Goal: Navigation & Orientation: Find specific page/section

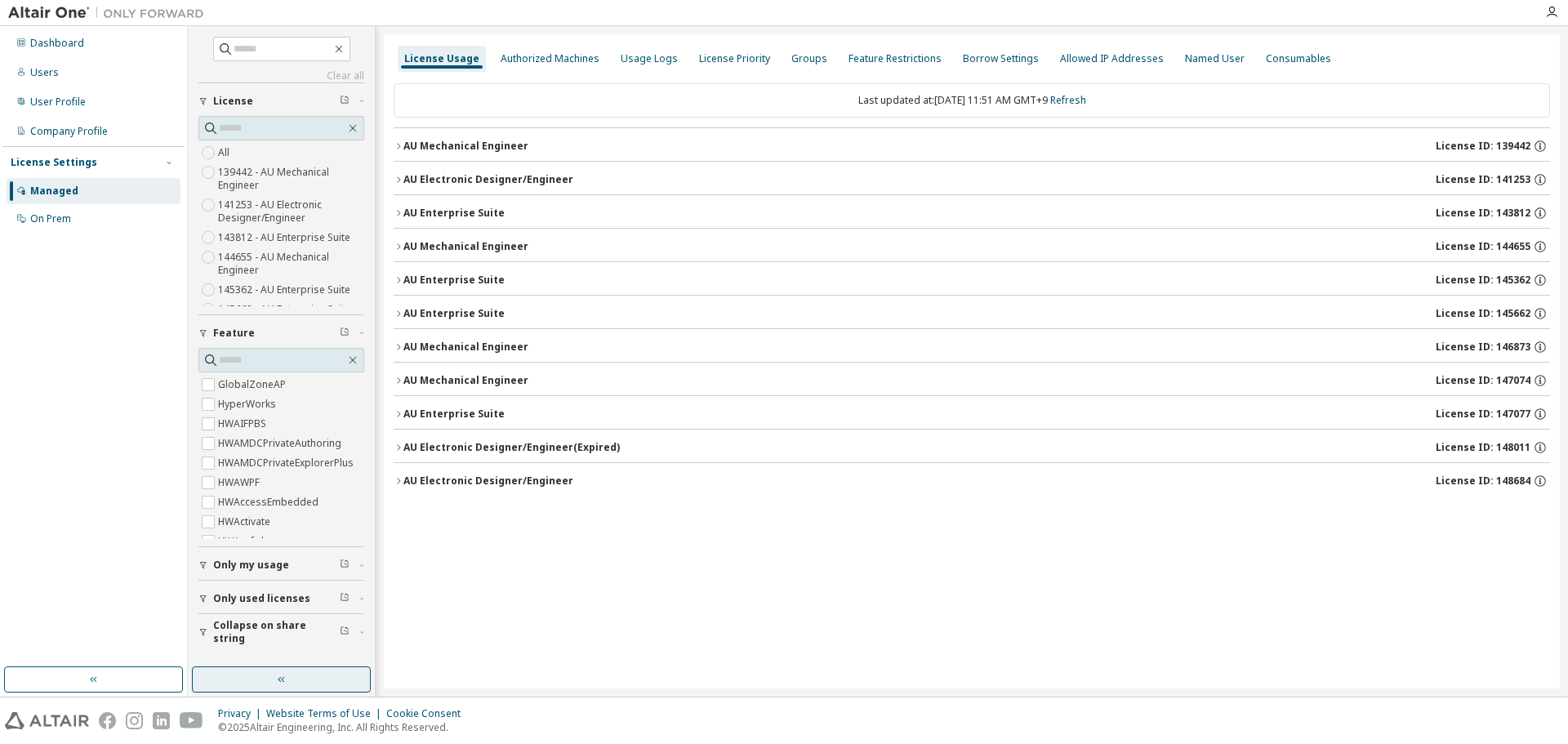
click at [262, 683] on button "button" at bounding box center [281, 679] width 179 height 26
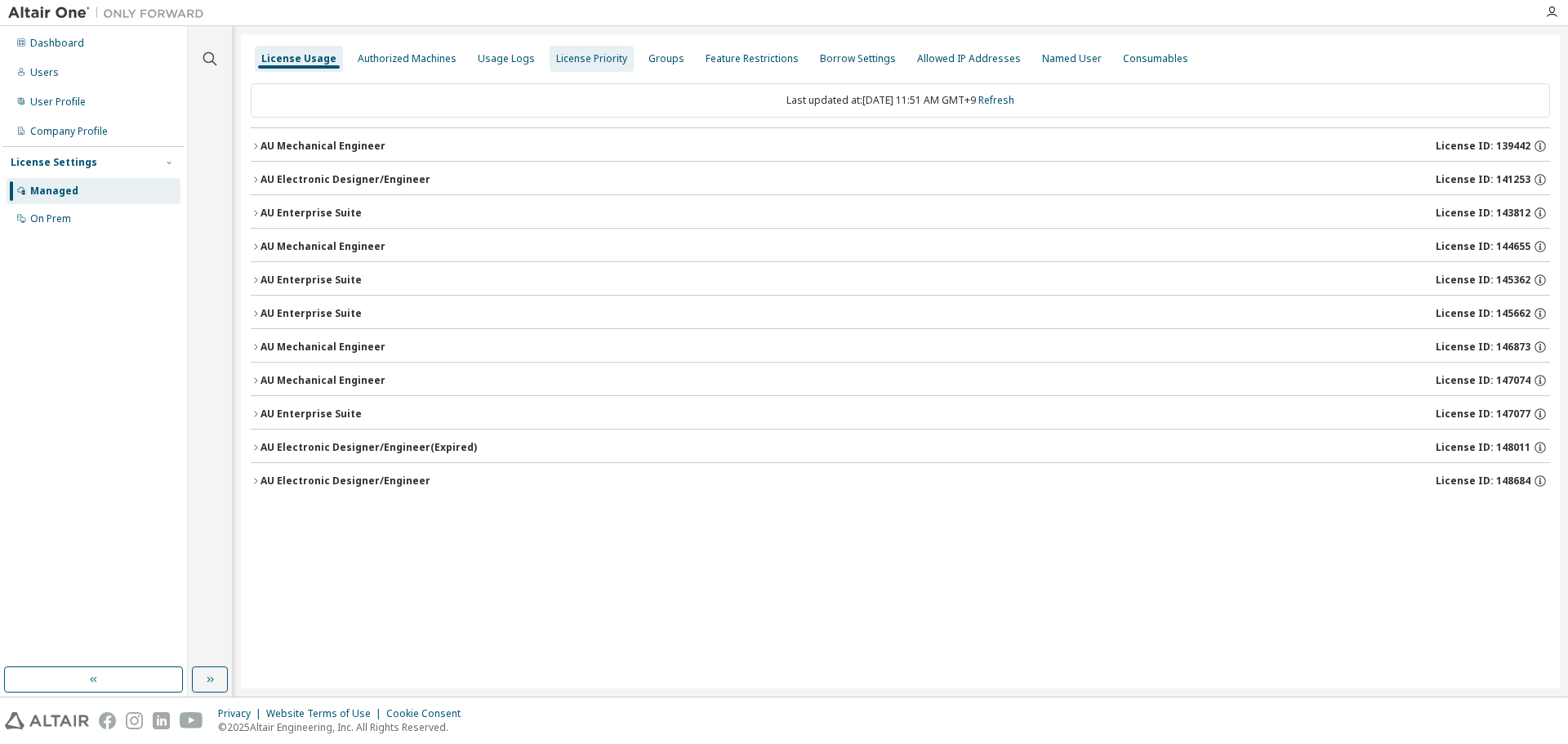
click at [604, 63] on div "License Priority" at bounding box center [592, 59] width 71 height 13
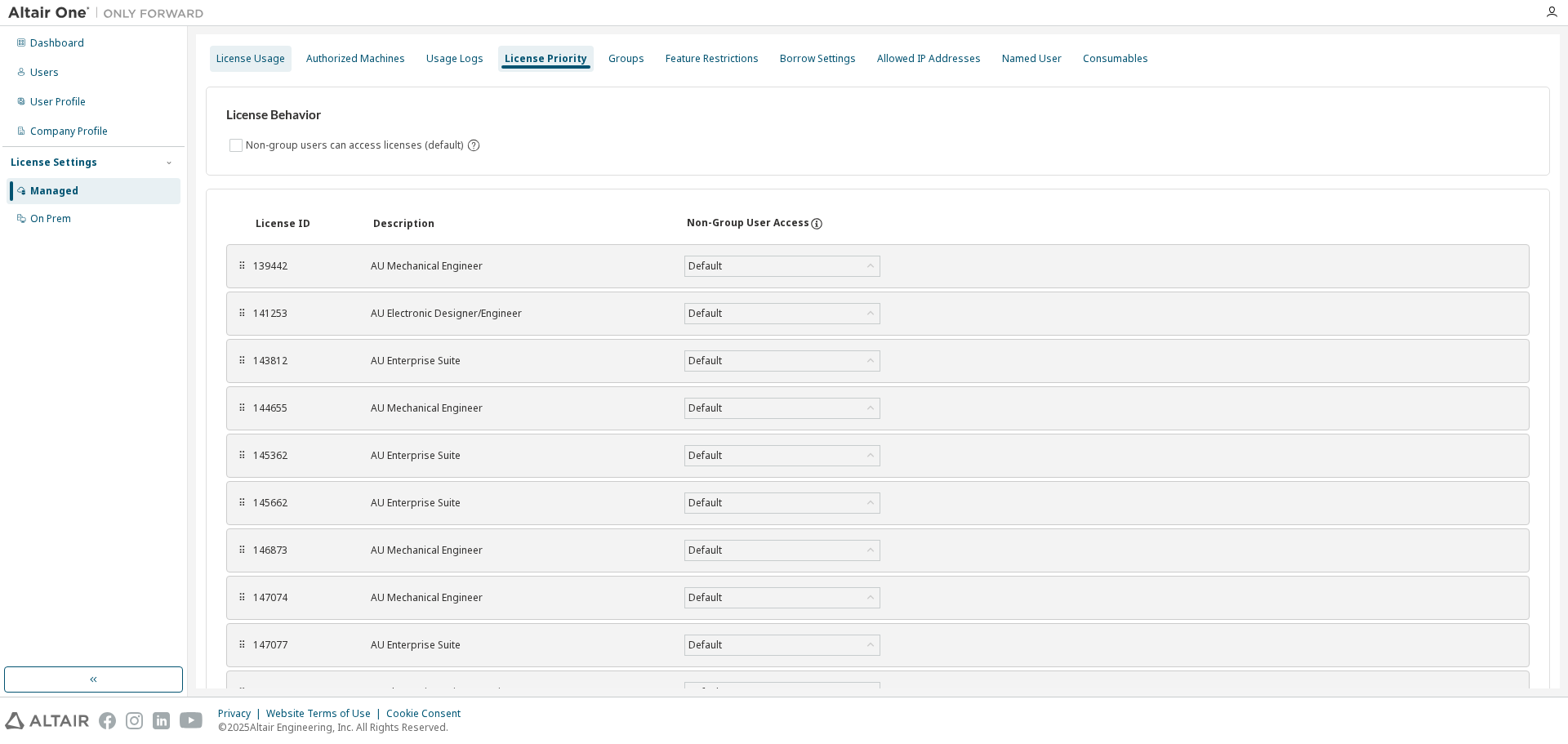
click at [250, 53] on div "License Usage" at bounding box center [250, 59] width 68 height 13
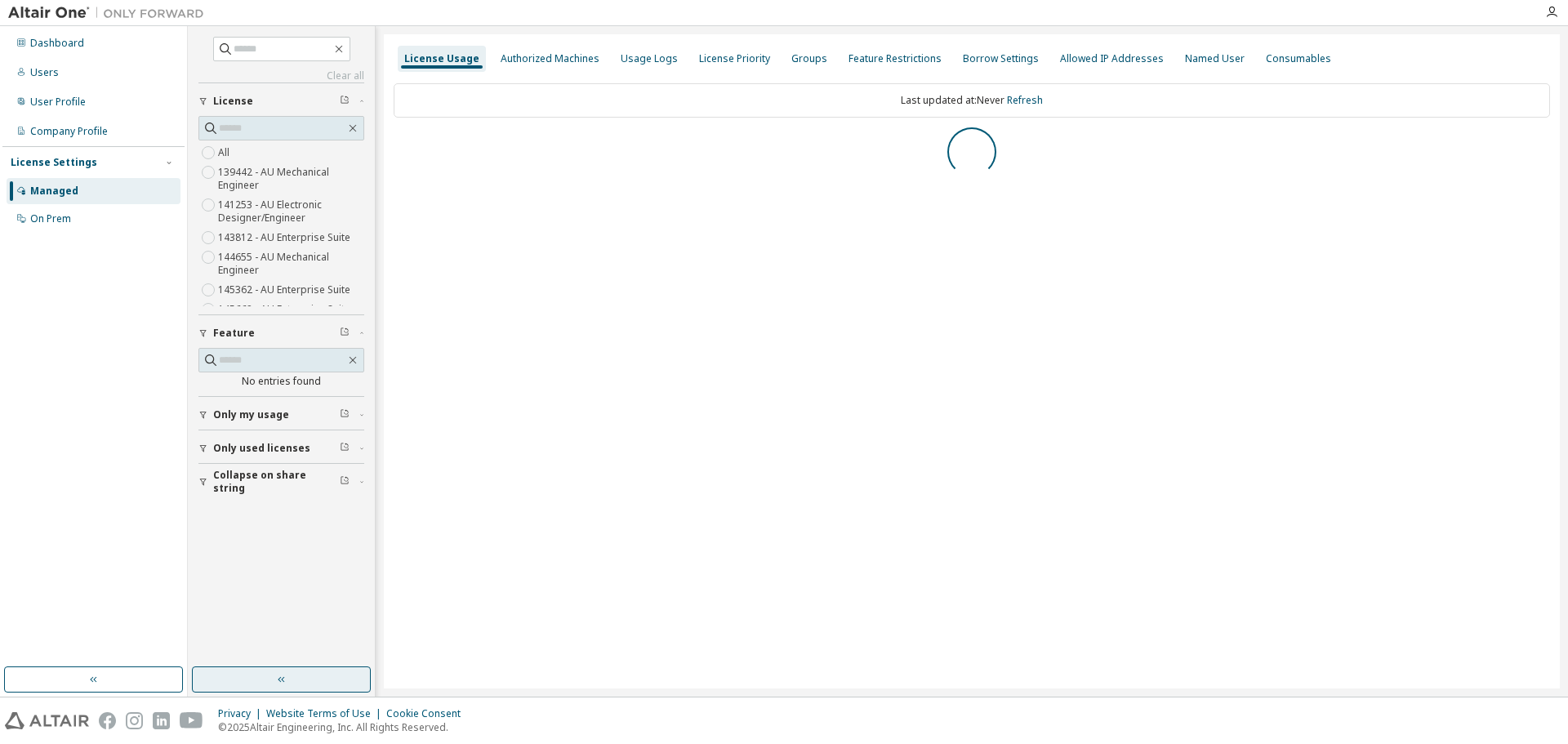
click at [264, 686] on button "button" at bounding box center [281, 679] width 179 height 26
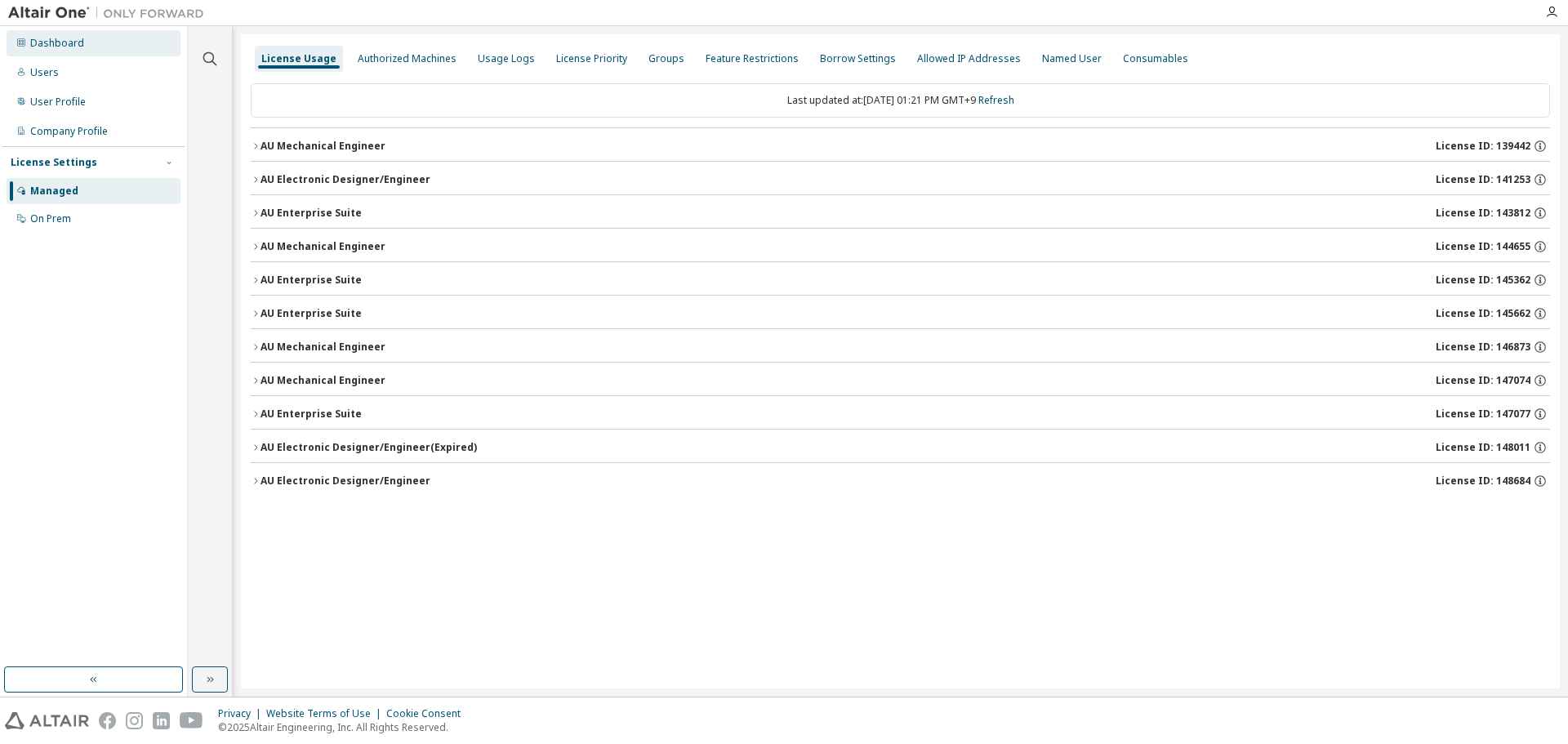
click at [55, 41] on div "Dashboard" at bounding box center [56, 43] width 53 height 13
